Goal: Information Seeking & Learning: Find specific page/section

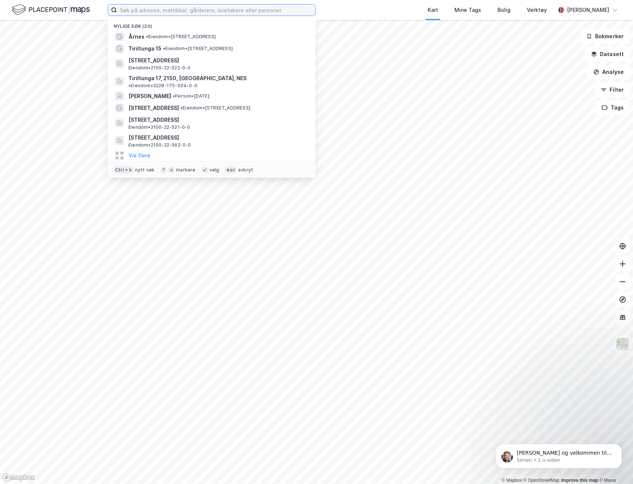
click at [145, 12] on input at bounding box center [216, 9] width 198 height 11
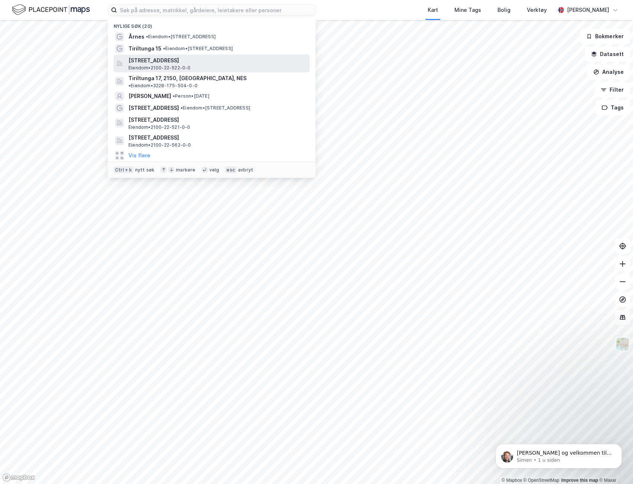
click at [154, 60] on span "[STREET_ADDRESS]" at bounding box center [217, 60] width 178 height 9
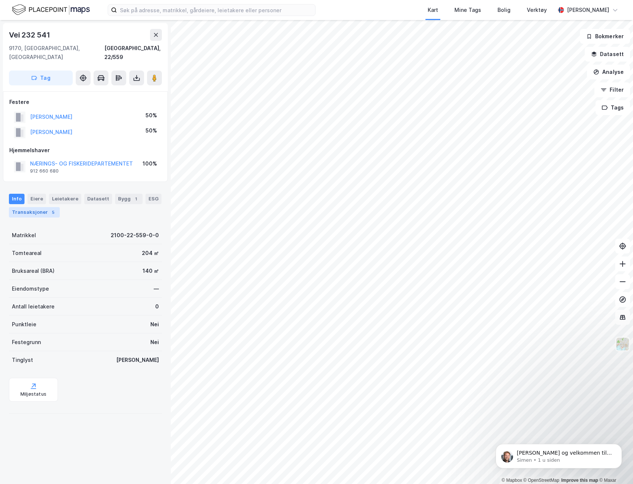
click at [49, 209] on div "5" at bounding box center [52, 212] width 7 height 7
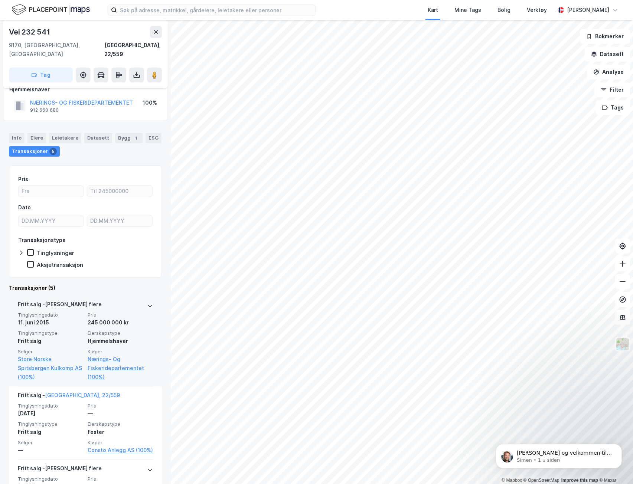
scroll to position [74, 0]
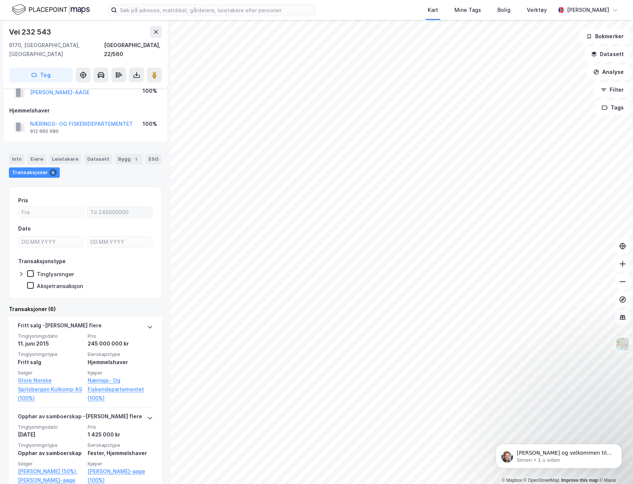
scroll to position [37, 0]
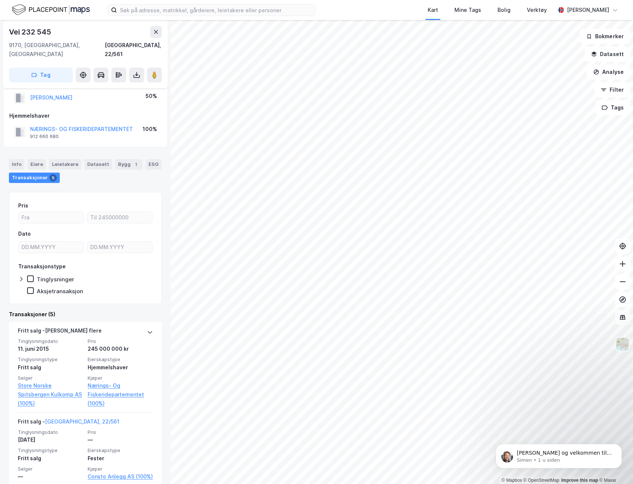
scroll to position [111, 0]
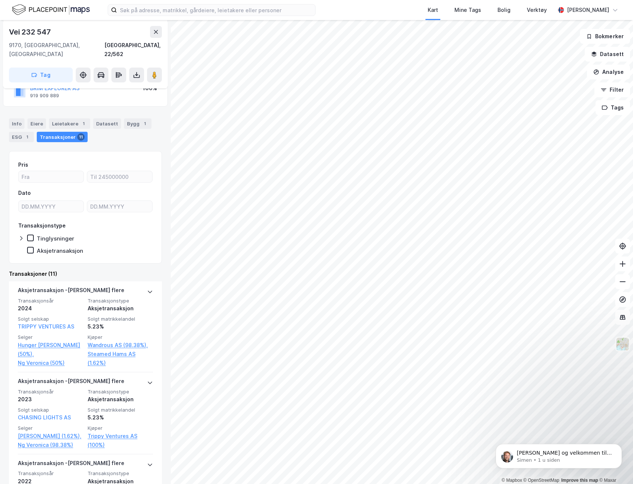
scroll to position [111, 0]
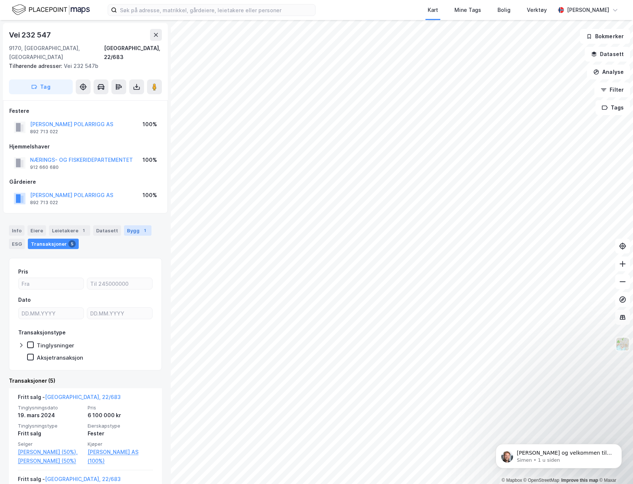
click at [133, 225] on div "Bygg 1" at bounding box center [137, 230] width 27 height 10
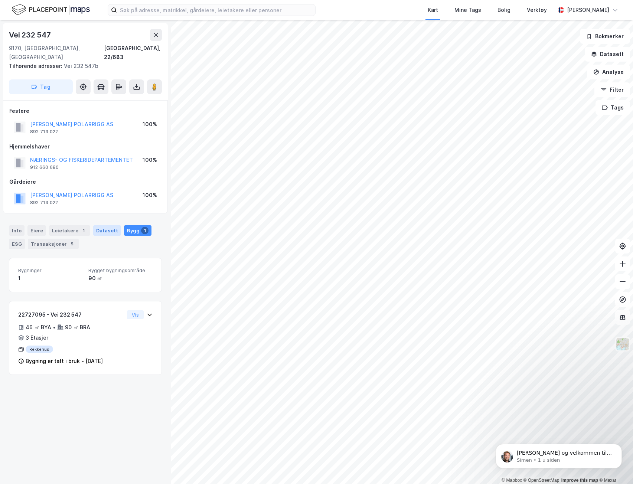
click at [99, 225] on div "Datasett" at bounding box center [107, 230] width 28 height 10
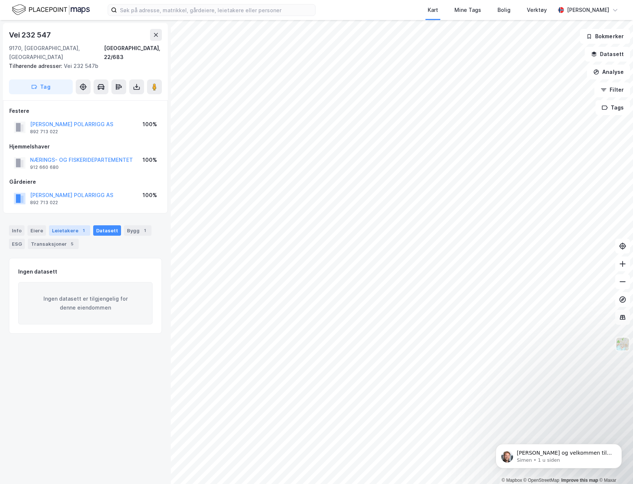
click at [72, 225] on div "Leietakere 1" at bounding box center [69, 230] width 41 height 10
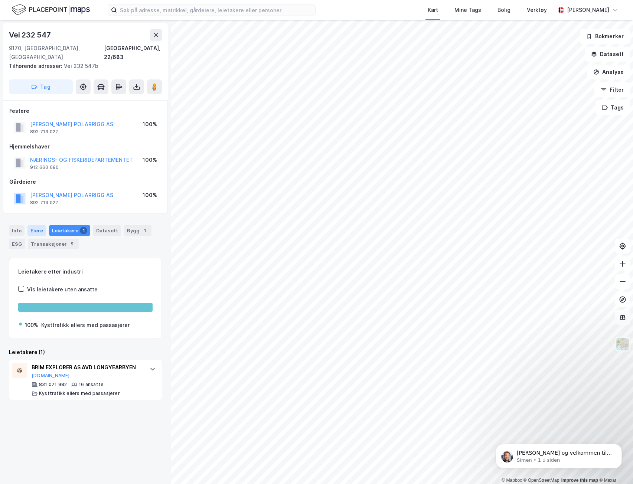
click at [40, 225] on div "Eiere" at bounding box center [36, 230] width 19 height 10
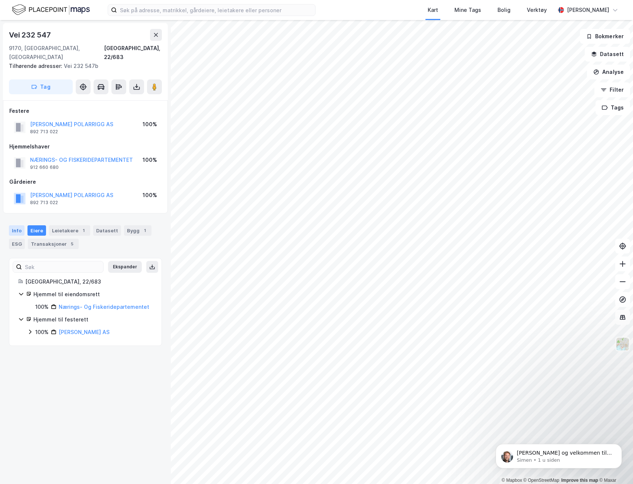
click at [21, 225] on div "Info" at bounding box center [17, 230] width 16 height 10
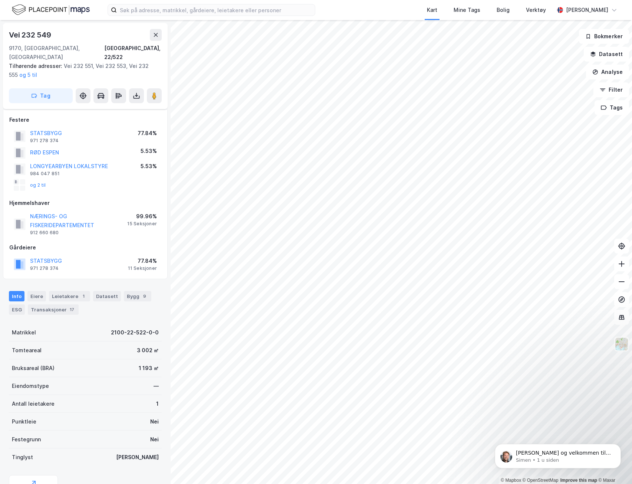
scroll to position [60, 0]
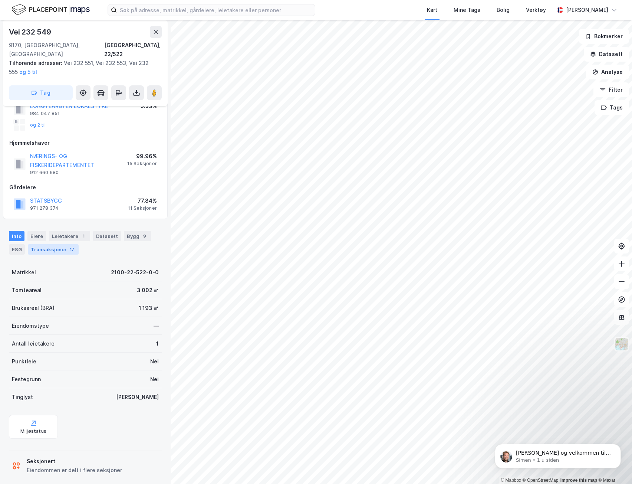
click at [39, 244] on div "Transaksjoner 17" at bounding box center [53, 249] width 51 height 10
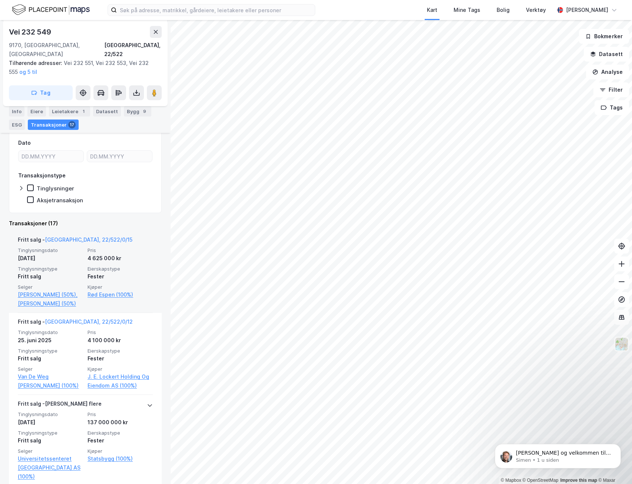
scroll to position [260, 0]
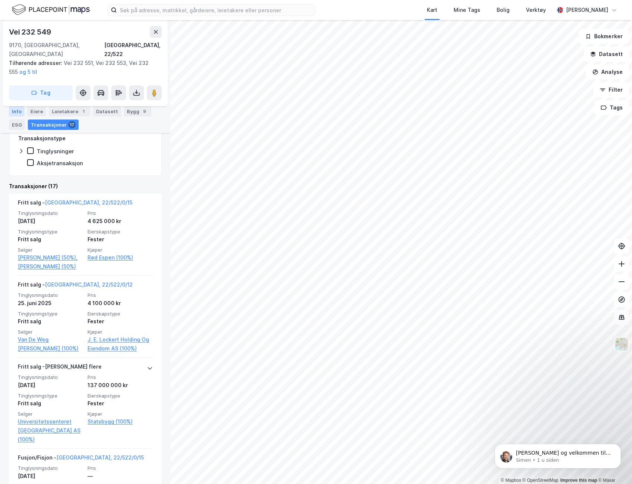
click at [14, 108] on div "Info" at bounding box center [17, 111] width 16 height 10
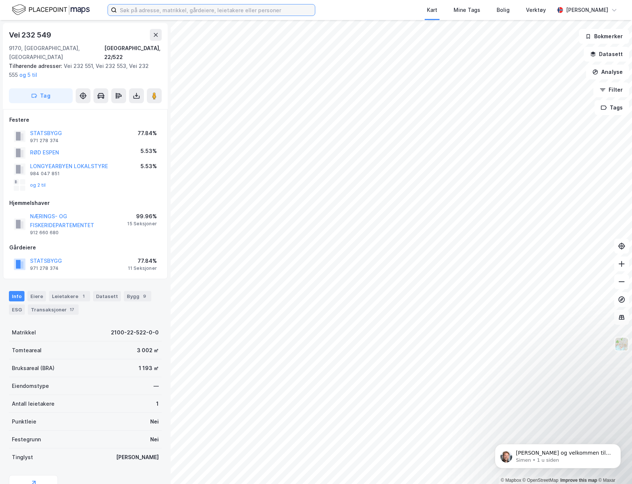
click at [188, 12] on input at bounding box center [216, 9] width 198 height 11
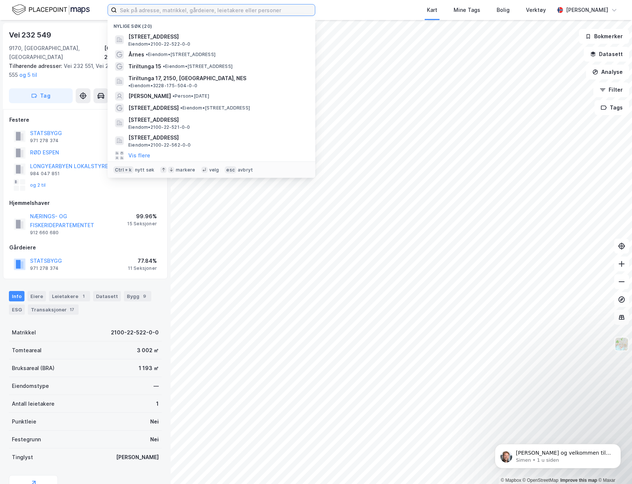
click at [211, 13] on input at bounding box center [216, 9] width 198 height 11
click at [191, 13] on input at bounding box center [216, 9] width 198 height 11
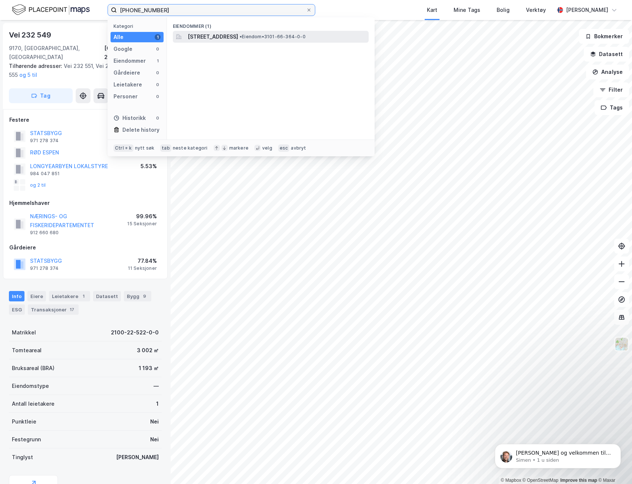
type input "[PHONE_NUMBER]"
click at [238, 38] on span "[STREET_ADDRESS]" at bounding box center [213, 36] width 50 height 9
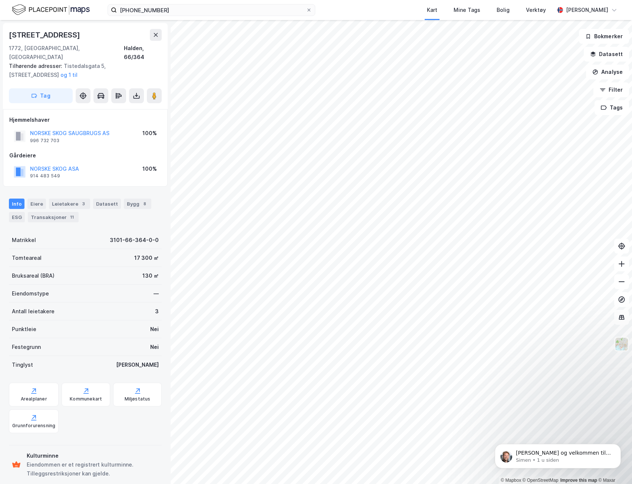
scroll to position [0, 0]
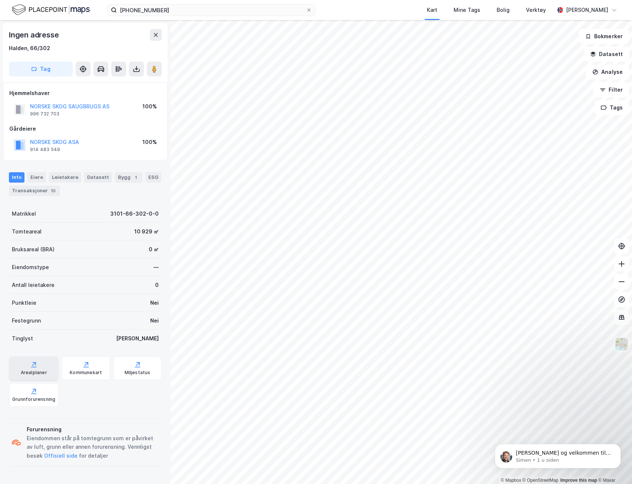
click at [34, 371] on div "Arealplaner" at bounding box center [34, 373] width 26 height 6
